Goal: Information Seeking & Learning: Learn about a topic

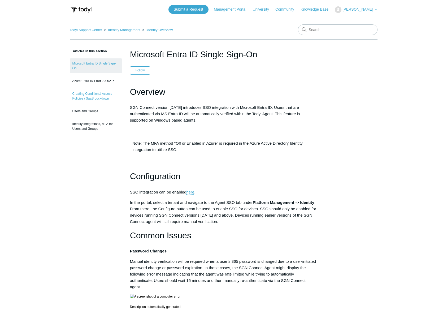
click at [88, 94] on link "Creating Conditional Access Policies / SaaS Lockdown" at bounding box center [96, 96] width 52 height 15
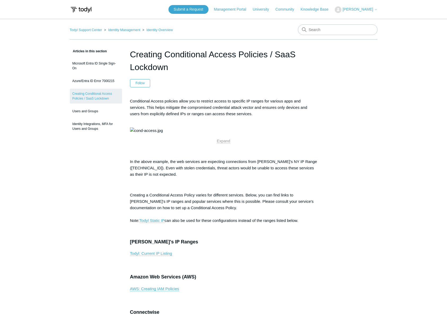
drag, startPoint x: 183, startPoint y: 67, endPoint x: 132, endPoint y: 52, distance: 53.0
click at [132, 52] on h1 "Creating Conditional Access Policies / SaaS Lockdown" at bounding box center [223, 60] width 187 height 25
click at [131, 57] on h1 "Creating Conditional Access Policies / SaaS Lockdown" at bounding box center [223, 60] width 187 height 25
click at [182, 69] on h1 "Creating Conditional Access Policies / SaaS Lockdown" at bounding box center [223, 60] width 187 height 25
click at [130, 31] on link "Identity Management" at bounding box center [124, 30] width 32 height 4
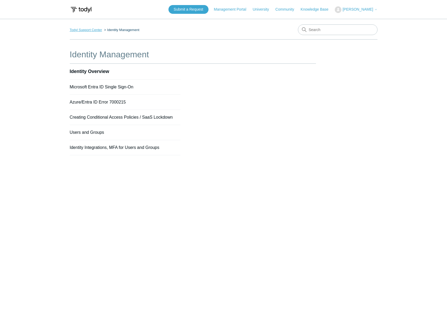
click at [81, 31] on link "Todyl Support Center" at bounding box center [86, 30] width 32 height 4
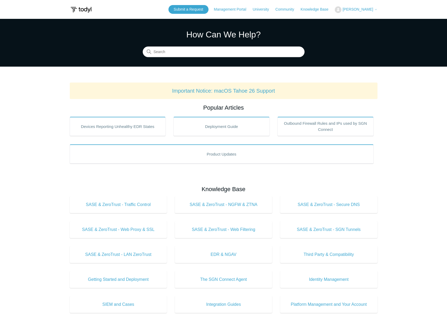
click at [415, 102] on main "Todyl Support Center How Can We Help? Search Important Notice: macOS Tahoe 26 S…" at bounding box center [223, 248] width 447 height 459
click at [206, 89] on link "Important Notice: macOS Tahoe 26 Support" at bounding box center [223, 91] width 103 height 6
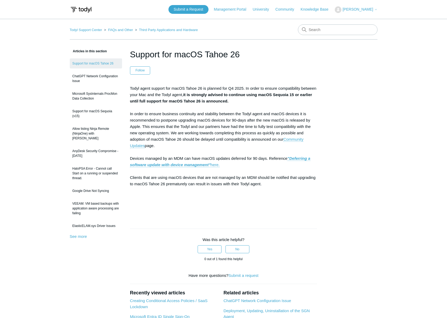
click at [385, 45] on main "Todyl Support Center FAQs and Other Third Party Applications and Hardware Artic…" at bounding box center [223, 209] width 447 height 380
click at [358, 140] on div "Articles in this section Support for macOS Tahoe 26 ChatGPT Network Configurati…" at bounding box center [224, 223] width 308 height 351
click at [364, 129] on div "Articles in this section Support for macOS Tahoe 26 ChatGPT Network Configurati…" at bounding box center [224, 223] width 308 height 351
